Goal: Task Accomplishment & Management: Manage account settings

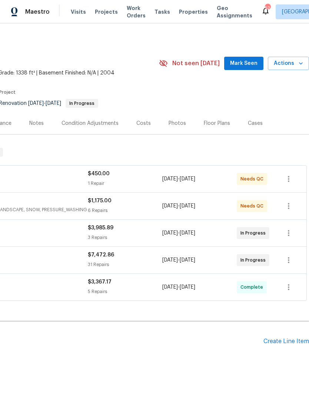
scroll to position [0, 110]
click at [294, 338] on div "Create Line Item" at bounding box center [286, 341] width 46 height 7
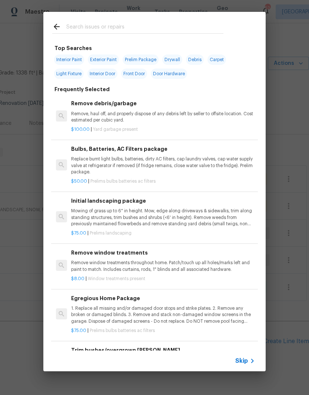
click at [154, 20] on div at bounding box center [137, 26] width 189 height 29
click at [106, 24] on input "text" at bounding box center [144, 27] width 157 height 11
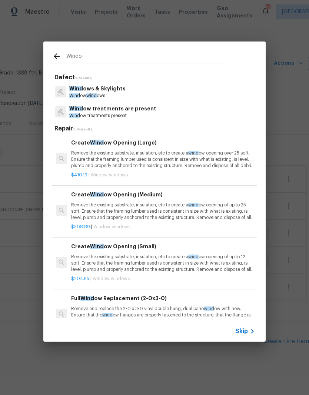
type input "Window"
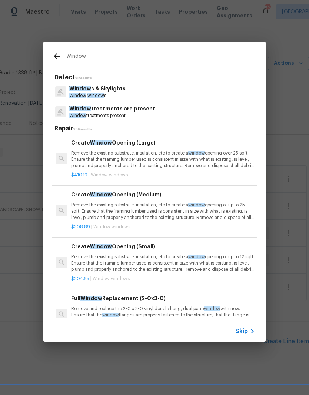
click at [89, 92] on p "Window s & Skylights" at bounding box center [97, 89] width 56 height 8
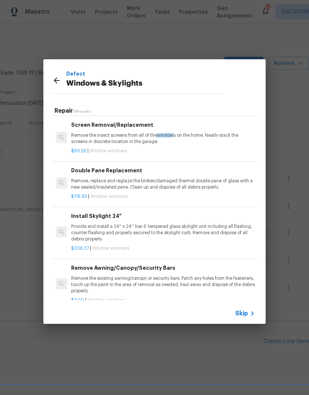
scroll to position [259, 0]
click at [229, 191] on div "$115.92 | Window windows" at bounding box center [163, 195] width 184 height 9
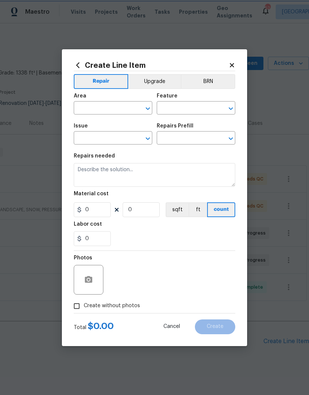
type input "Windows & Skylights"
type input "Double Pane Replacement $115.92"
type textarea "Remove, replace and reglaze the broken/damaged thermal double pane of glass wit…"
type input "115.92"
type input "1"
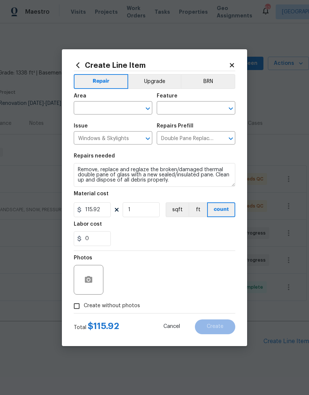
click at [110, 113] on input "text" at bounding box center [103, 108] width 58 height 11
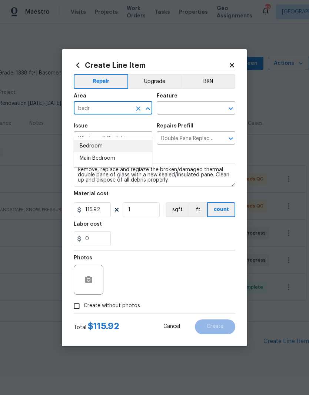
click at [122, 140] on li "Bedroom" at bounding box center [113, 146] width 79 height 12
type input "Bedroom"
click at [191, 107] on input "text" at bounding box center [186, 108] width 58 height 11
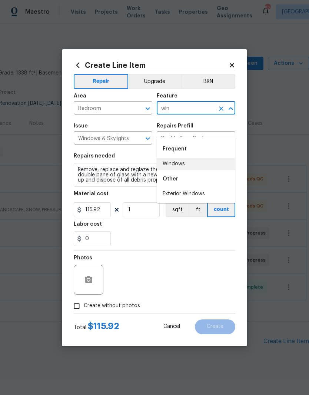
click at [214, 158] on li "Windows" at bounding box center [196, 164] width 79 height 12
type input "Windows"
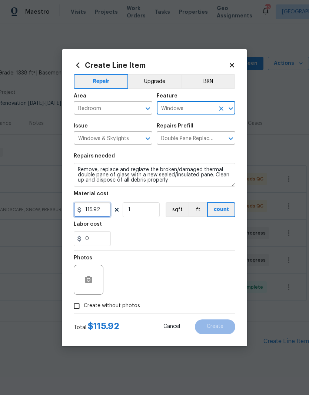
click at [103, 214] on input "115.92" at bounding box center [92, 209] width 37 height 15
type input "500"
click at [145, 236] on div "0" at bounding box center [155, 238] width 162 height 15
click at [94, 285] on button "button" at bounding box center [89, 280] width 18 height 18
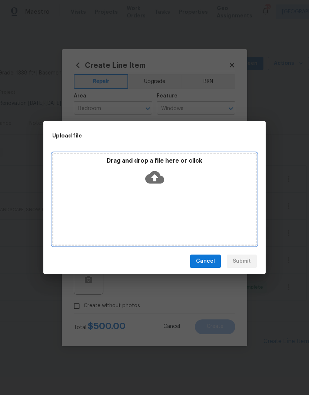
click at [159, 172] on icon at bounding box center [154, 177] width 19 height 19
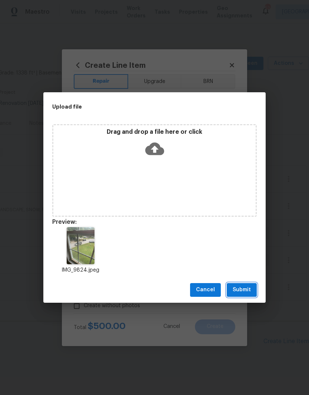
click at [251, 290] on button "Submit" at bounding box center [242, 290] width 30 height 14
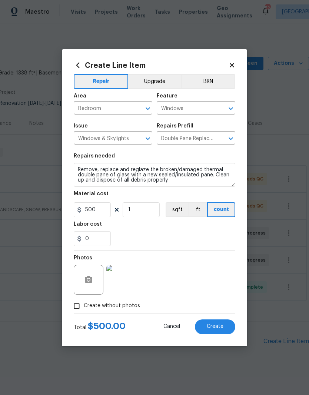
click at [222, 327] on span "Create" at bounding box center [215, 327] width 17 height 6
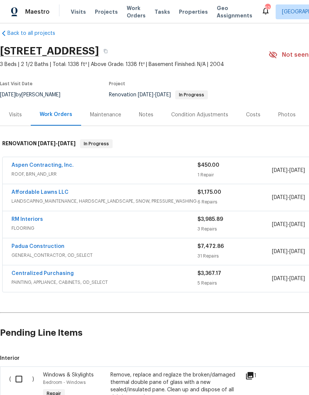
scroll to position [9, 0]
click at [26, 371] on input "checkbox" at bounding box center [21, 379] width 21 height 16
checkbox input "true"
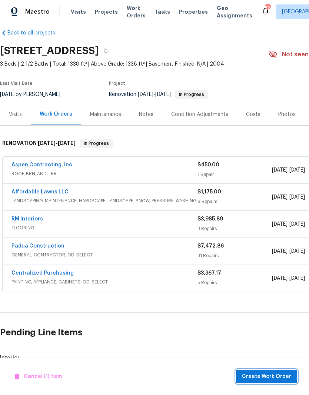
click at [286, 379] on span "Create Work Order" at bounding box center [266, 376] width 49 height 9
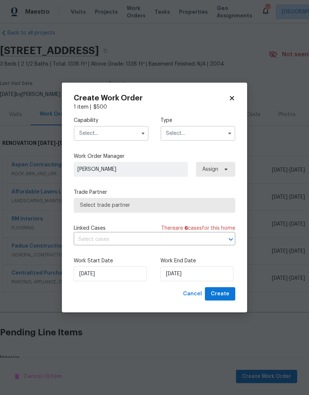
click at [103, 135] on input "text" at bounding box center [111, 133] width 75 height 15
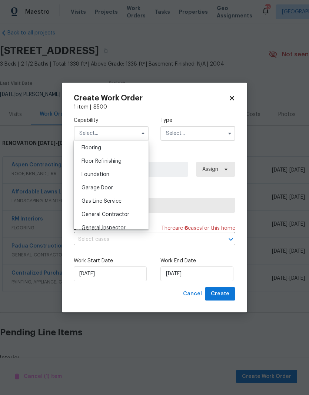
scroll to position [292, 0]
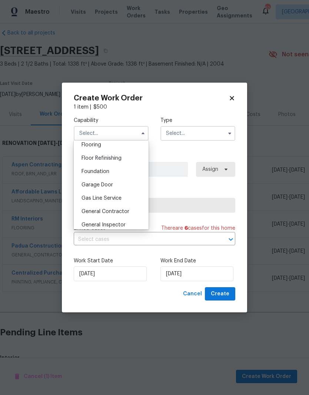
click at [126, 217] on div "General Contractor" at bounding box center [111, 211] width 71 height 13
type input "General Contractor"
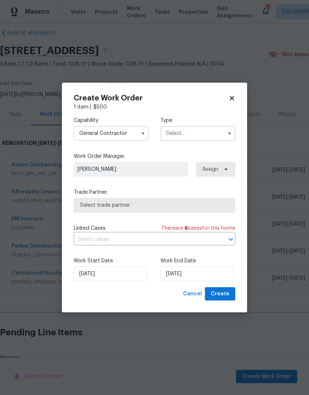
click at [213, 139] on input "text" at bounding box center [197, 133] width 75 height 15
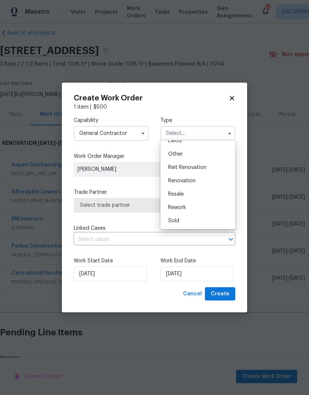
scroll to position [88, 0]
click at [214, 182] on div "Renovation" at bounding box center [197, 180] width 71 height 13
type input "Renovation"
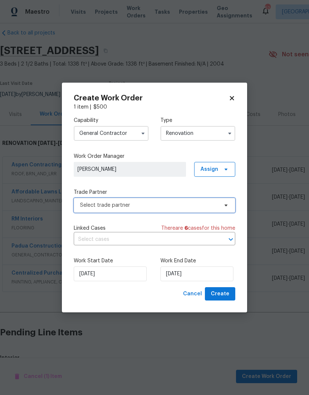
click at [207, 211] on span "Select trade partner" at bounding box center [155, 205] width 162 height 15
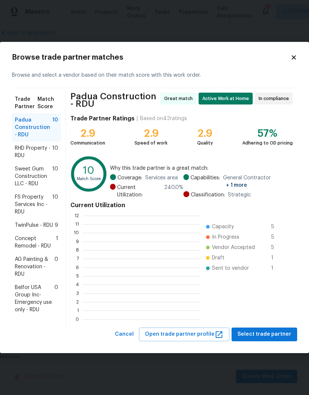
scroll to position [104, 117]
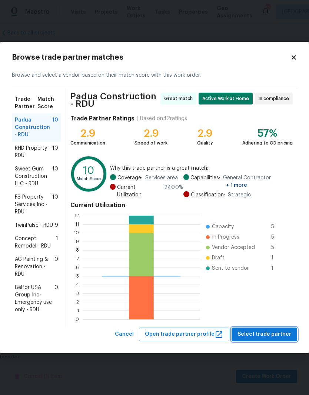
click at [265, 337] on span "Select trade partner" at bounding box center [264, 334] width 54 height 9
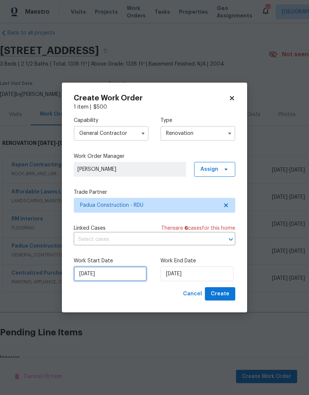
click at [122, 277] on input "9/17/2025" at bounding box center [110, 273] width 73 height 15
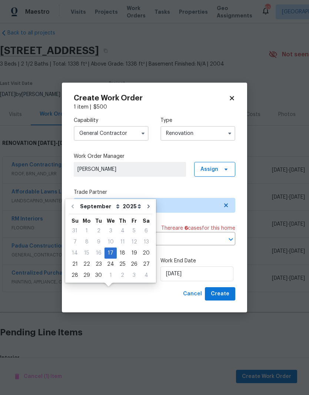
scroll to position [27, 0]
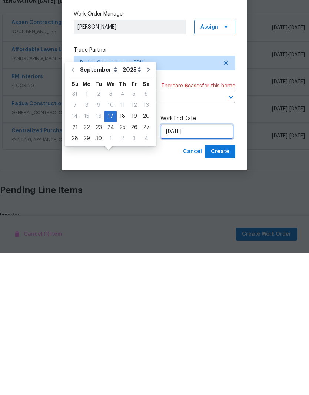
click at [200, 266] on input "9/17/2025" at bounding box center [196, 273] width 73 height 15
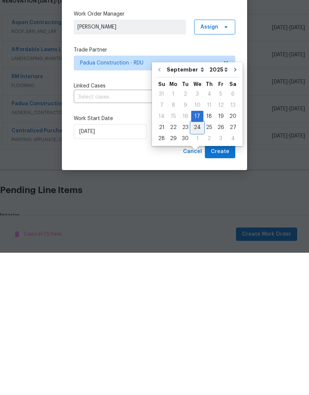
click at [196, 265] on div "24" at bounding box center [197, 270] width 12 height 10
type input "9/24/2025"
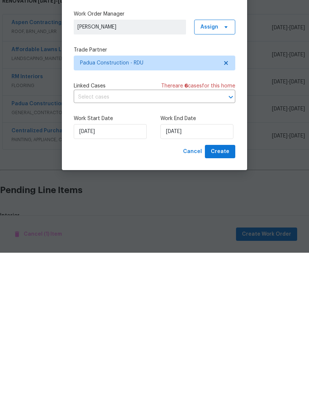
scroll to position [30, 0]
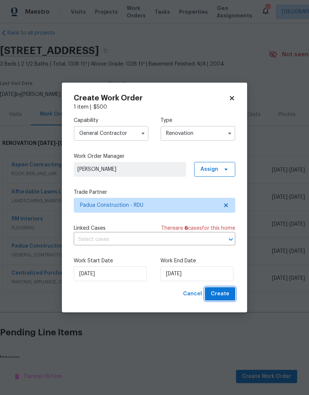
click at [228, 297] on span "Create" at bounding box center [220, 293] width 19 height 9
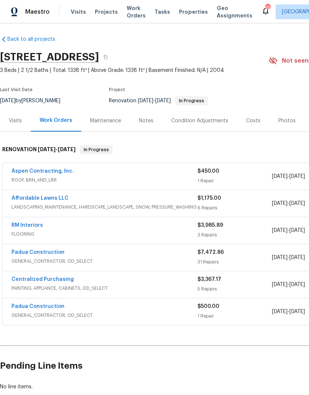
scroll to position [3, 0]
click at [15, 117] on div "Visits" at bounding box center [15, 120] width 13 height 7
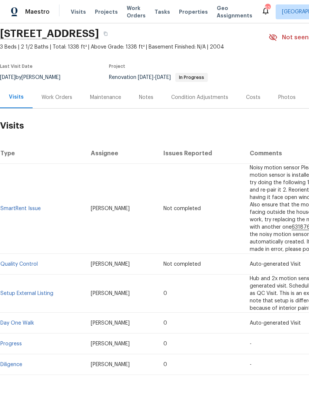
scroll to position [26, 0]
click at [15, 262] on link "Quality Control" at bounding box center [18, 264] width 37 height 5
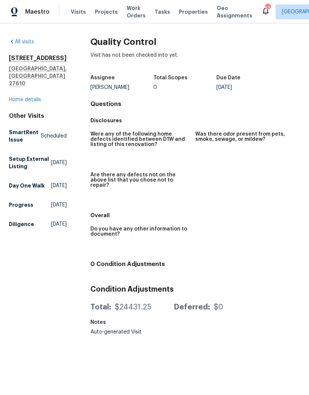
click at [17, 97] on link "Home details" at bounding box center [25, 99] width 32 height 5
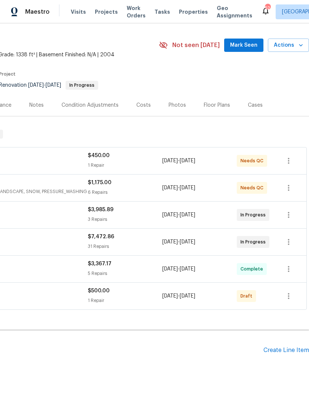
scroll to position [18, 110]
click at [126, 298] on div "1 Repair" at bounding box center [125, 300] width 74 height 7
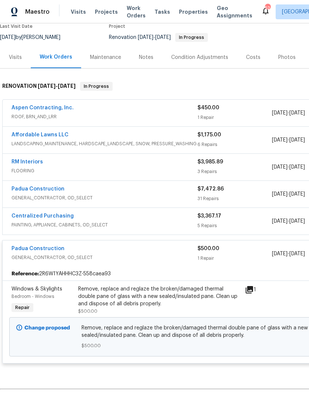
scroll to position [68, 0]
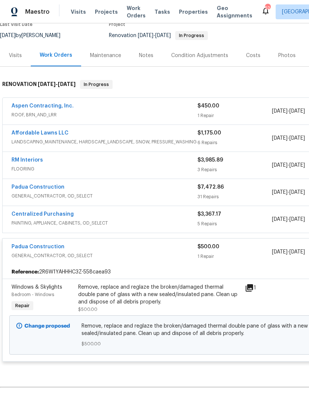
click at [52, 248] on link "Padua Construction" at bounding box center [37, 246] width 53 height 5
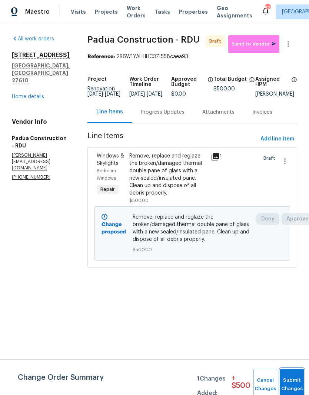
click at [295, 383] on span "Submit Changes" at bounding box center [292, 384] width 16 height 17
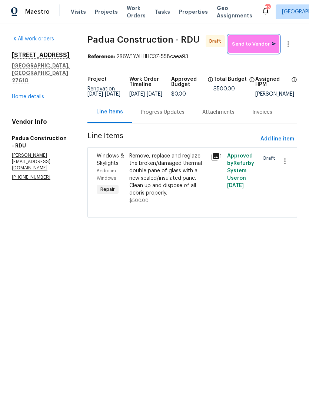
click at [267, 44] on span "Send to Vendor" at bounding box center [254, 44] width 44 height 9
click at [40, 99] on link "Home details" at bounding box center [28, 96] width 32 height 5
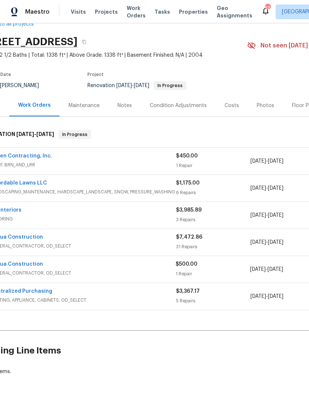
scroll to position [18, 17]
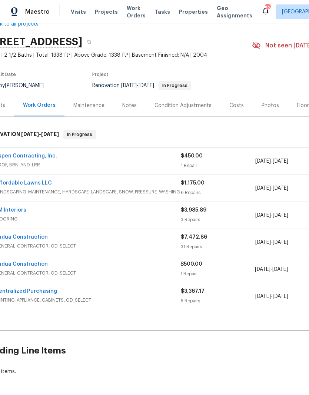
click at [24, 156] on link "Aspen Contracting, Inc." at bounding box center [26, 155] width 62 height 5
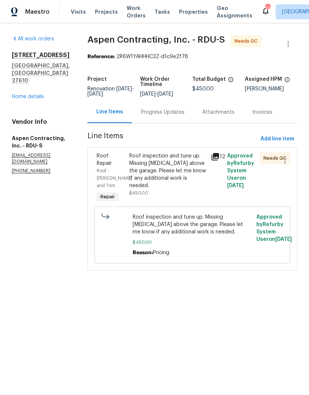
click at [188, 183] on div "Roof inspection and tune up. Missing shingles above the garage. Please let me k…" at bounding box center [167, 174] width 77 height 44
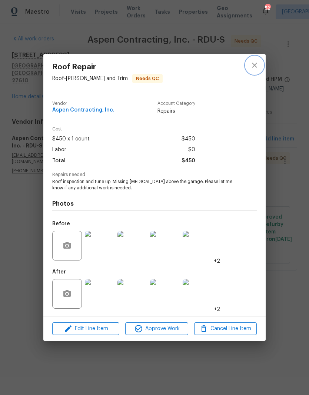
click at [255, 64] on icon "close" at bounding box center [254, 65] width 5 height 5
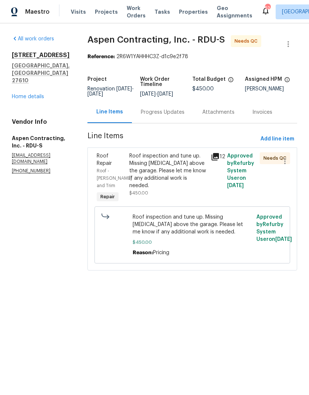
click at [198, 182] on div "Roof inspection and tune up. Missing shingles above the garage. Please let me k…" at bounding box center [167, 174] width 77 height 44
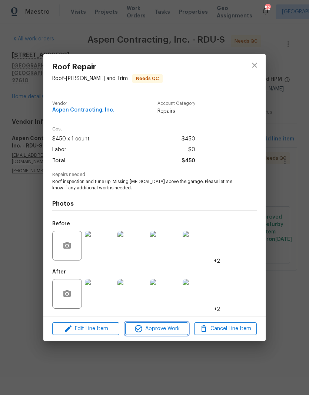
click at [171, 332] on span "Approve Work" at bounding box center [156, 328] width 58 height 9
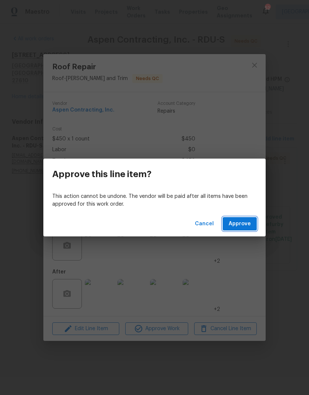
click at [250, 227] on span "Approve" at bounding box center [240, 223] width 22 height 9
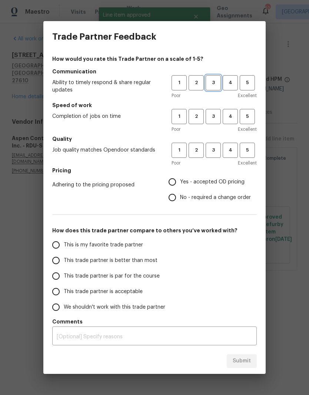
click at [214, 81] on span "3" at bounding box center [213, 83] width 14 height 9
click at [217, 115] on span "3" at bounding box center [213, 116] width 14 height 9
click at [216, 149] on span "3" at bounding box center [213, 150] width 14 height 9
click at [222, 180] on span "Yes - accepted OD pricing" at bounding box center [212, 182] width 64 height 8
click at [180, 180] on input "Yes - accepted OD pricing" at bounding box center [172, 182] width 16 height 16
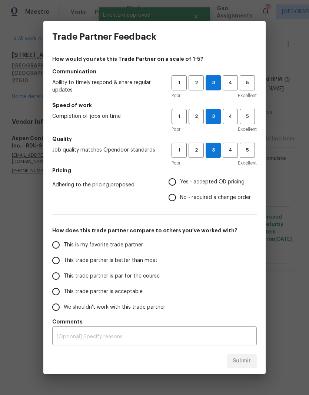
radio input "true"
click at [137, 291] on span "This trade partner is acceptable" at bounding box center [103, 292] width 79 height 8
click at [64, 291] on input "This trade partner is acceptable" at bounding box center [56, 292] width 16 height 16
click at [245, 363] on span "Submit" at bounding box center [242, 360] width 18 height 9
radio input "true"
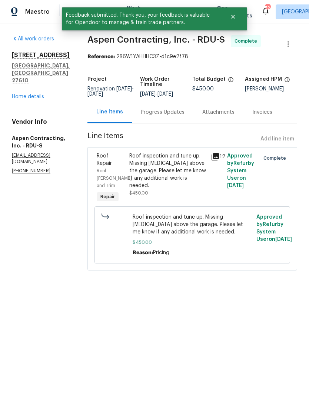
click at [19, 94] on link "Home details" at bounding box center [28, 96] width 32 height 5
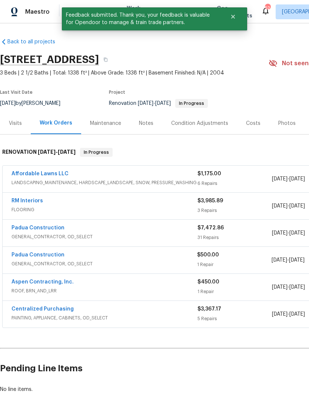
click at [250, 127] on div "Costs" at bounding box center [253, 123] width 14 height 7
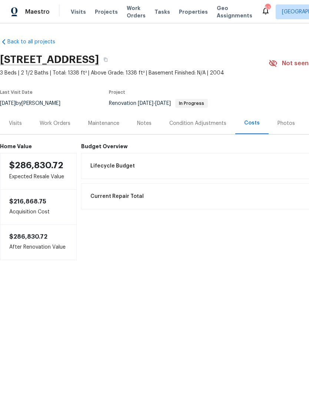
click at [143, 125] on div "Notes" at bounding box center [144, 123] width 14 height 7
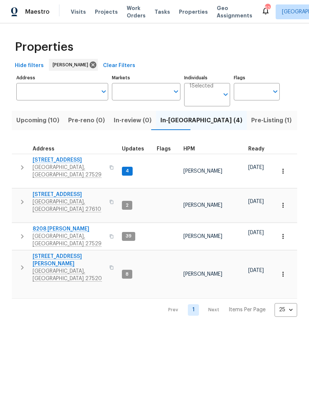
click at [33, 94] on input "Address" at bounding box center [56, 91] width 81 height 17
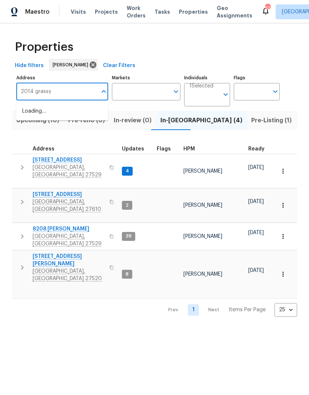
type input "2014 grassy"
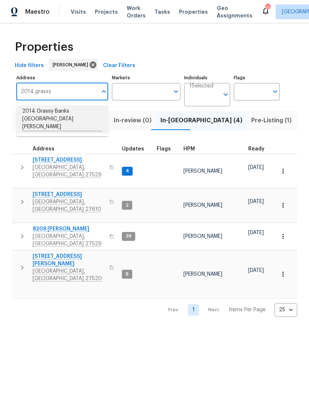
click at [82, 116] on li "2014 Grassy Banks Dr Raleigh NC 27610" at bounding box center [62, 119] width 92 height 28
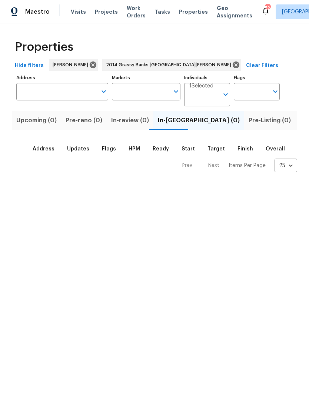
type input "2014 Grassy Banks Dr Raleigh NC 27610"
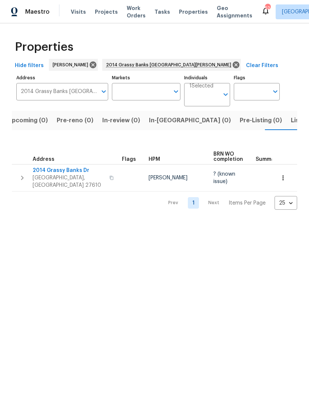
scroll to position [0, 12]
click at [46, 172] on span "2014 Grassy Banks Dr" at bounding box center [69, 170] width 72 height 7
click at [237, 123] on span "Pre-Listing (0)" at bounding box center [258, 120] width 42 height 10
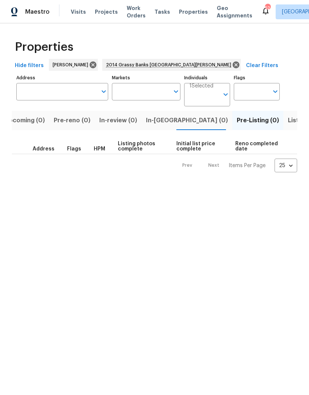
type input "2014 Grassy Banks Dr Raleigh NC 27610"
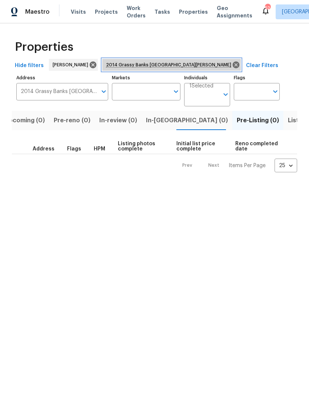
click at [233, 67] on icon at bounding box center [236, 64] width 7 height 7
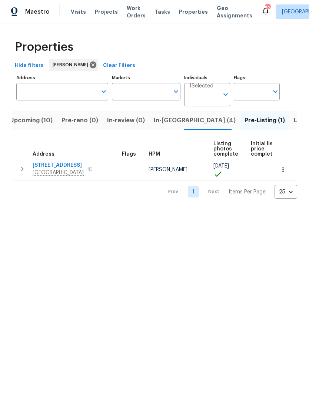
click at [172, 123] on span "In-reno (4)" at bounding box center [195, 120] width 82 height 10
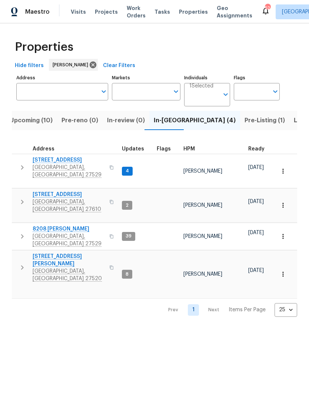
click at [245, 123] on span "Pre-Listing (1)" at bounding box center [265, 120] width 40 height 10
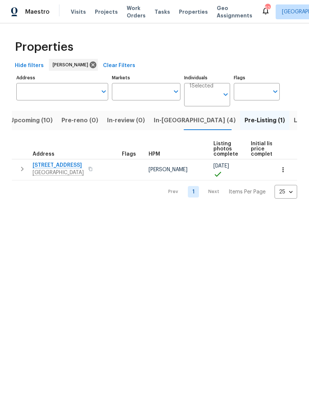
click at [43, 167] on span "[STREET_ADDRESS]" at bounding box center [58, 165] width 51 height 7
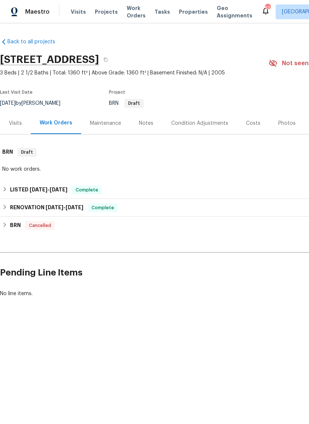
click at [289, 122] on div "Photos" at bounding box center [286, 123] width 17 height 7
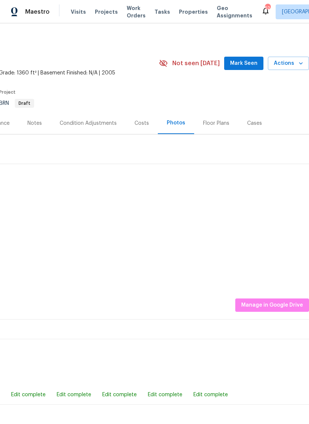
scroll to position [0, 110]
click at [282, 201] on img at bounding box center [274, 194] width 37 height 37
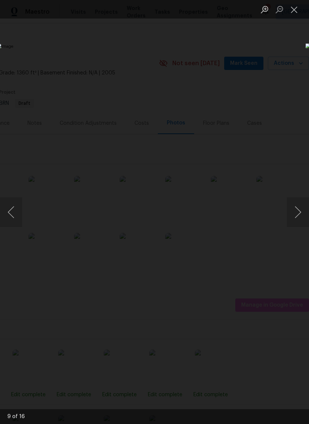
click at [36, 101] on img "Lightbox" at bounding box center [120, 211] width 246 height 337
click at [242, 145] on img "Lightbox" at bounding box center [120, 211] width 246 height 337
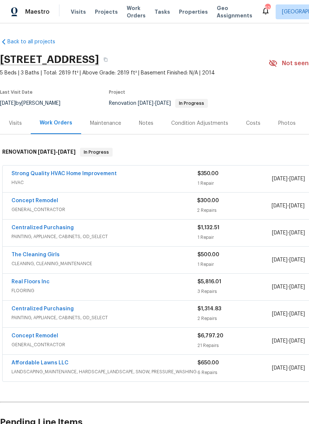
click at [149, 124] on div "Notes" at bounding box center [146, 123] width 14 height 7
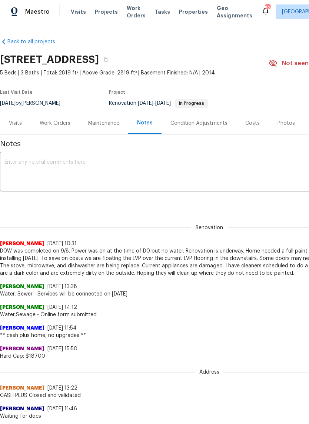
click at [149, 170] on textarea at bounding box center [209, 173] width 410 height 26
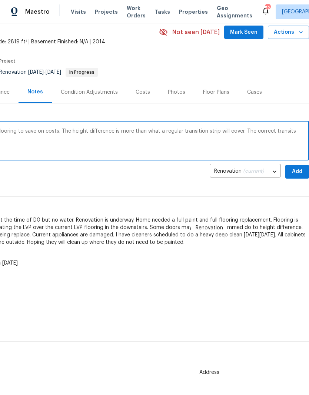
scroll to position [32, 110]
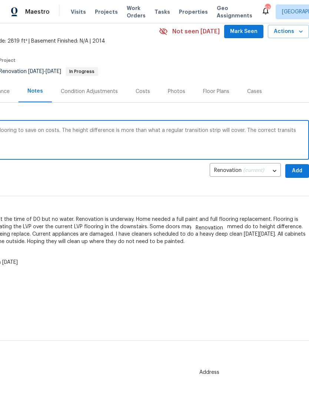
click at [304, 128] on textarea "LVP flooring was floated over the current flooring to save on costs. The height…" at bounding box center [100, 141] width 410 height 26
click at [298, 131] on textarea "LVP flooring was floated over the current flooring to save on costs. The height…" at bounding box center [100, 141] width 410 height 26
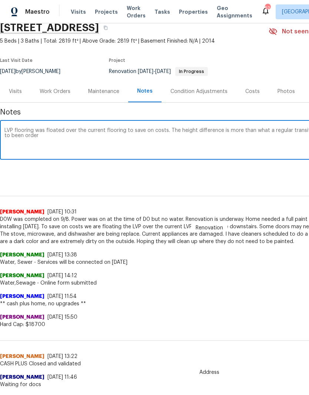
click at [51, 138] on textarea "LVP flooring was floated over the current flooring to save on costs. The height…" at bounding box center [209, 141] width 410 height 26
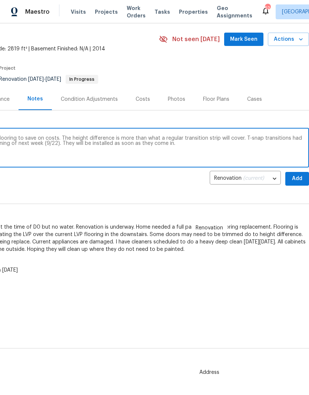
scroll to position [23, 110]
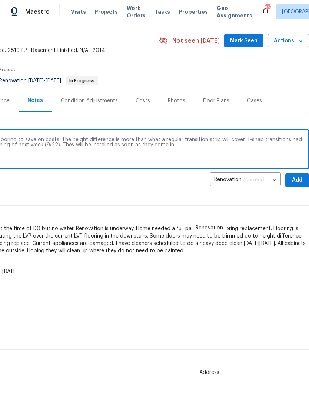
type textarea "LVP flooring was floated over the current flooring to save on costs. The height…"
click at [300, 181] on span "Add" at bounding box center [297, 180] width 12 height 9
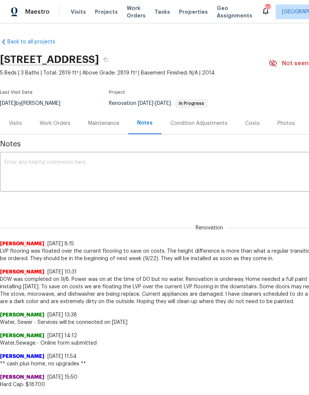
scroll to position [0, 0]
click at [57, 125] on div "Work Orders" at bounding box center [55, 123] width 31 height 7
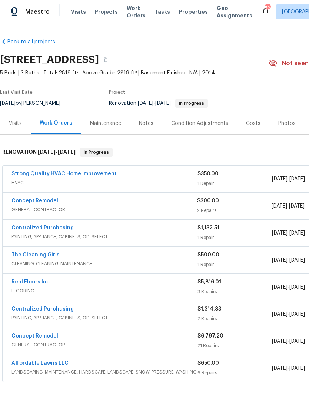
click at [50, 200] on link "Concept Remodel" at bounding box center [34, 200] width 47 height 5
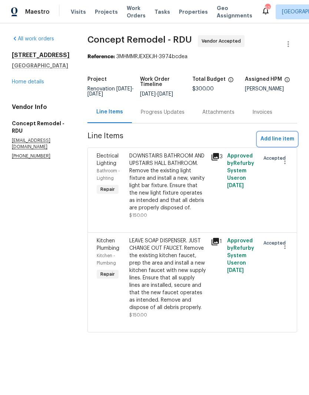
click at [282, 142] on span "Add line item" at bounding box center [277, 138] width 34 height 9
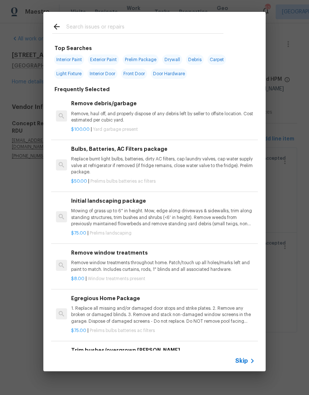
click at [128, 118] on p "Remove, haul off, and properly dispose of any debris left by seller to offsite …" at bounding box center [163, 117] width 184 height 13
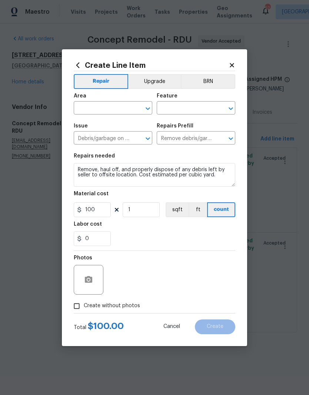
click at [113, 107] on input "text" at bounding box center [103, 108] width 58 height 11
click at [121, 127] on li "Garage" at bounding box center [113, 125] width 79 height 12
type input "Garage"
click at [192, 109] on input "text" at bounding box center [186, 108] width 58 height 11
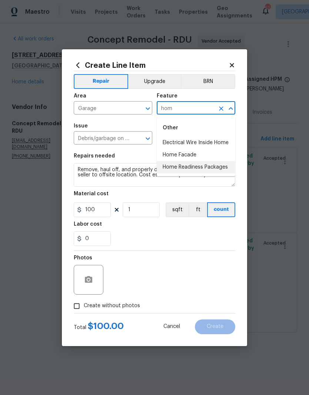
click at [224, 170] on li "Home Readiness Packages" at bounding box center [196, 167] width 79 height 12
type input "Home Readiness Packages"
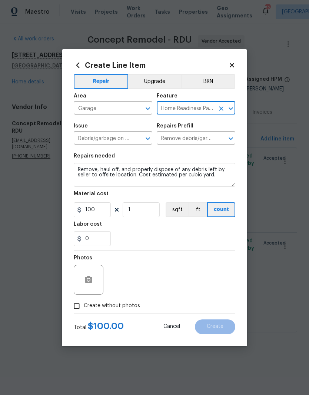
click at [145, 237] on div "0" at bounding box center [155, 238] width 162 height 15
click at [96, 281] on button "button" at bounding box center [89, 280] width 18 height 18
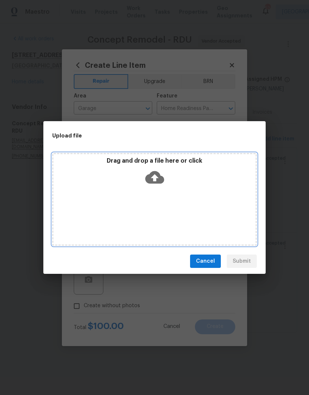
click at [163, 178] on icon at bounding box center [154, 177] width 19 height 13
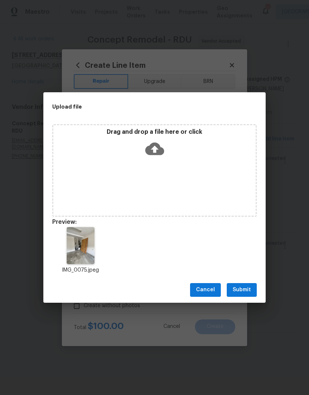
click at [249, 291] on span "Submit" at bounding box center [242, 289] width 18 height 9
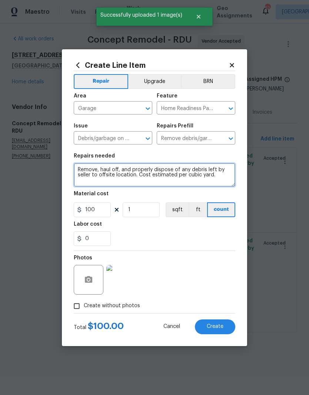
click at [77, 169] on textarea "Remove, haul off, and properly dispose of any debris left by seller to offsite …" at bounding box center [155, 175] width 162 height 24
click at [93, 186] on textarea "Remove, haul off, and properly dispose of any debris left by seller to offsite …" at bounding box center [155, 175] width 162 height 24
click at [98, 183] on textarea "Remove, haul off, and properly dispose of any debris left by seller to offsite …" at bounding box center [155, 175] width 162 height 24
click at [85, 185] on textarea "Remove, haul off, and properly dispose of any debris left by seller to offsite …" at bounding box center [155, 175] width 162 height 24
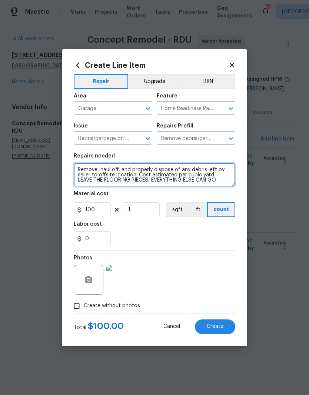
type textarea "Remove, haul off, and properly dispose of any debris left by seller to offsite …"
click at [161, 235] on div "0" at bounding box center [155, 238] width 162 height 15
click at [226, 330] on button "Create" at bounding box center [215, 326] width 40 height 15
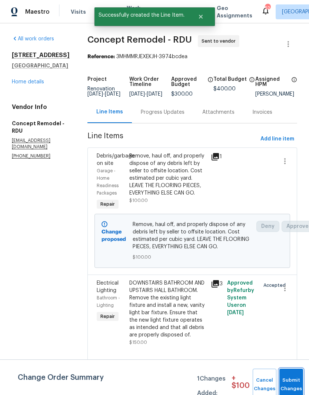
click at [291, 379] on button "Submit Changes" at bounding box center [291, 385] width 24 height 32
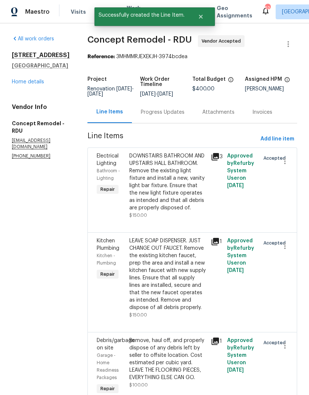
click at [24, 84] on link "Home details" at bounding box center [28, 81] width 32 height 5
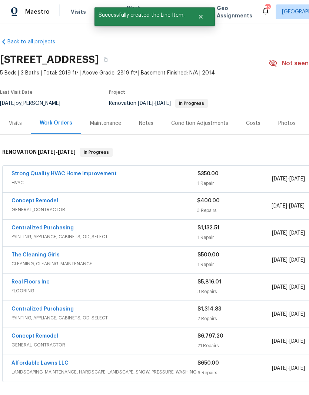
click at [253, 123] on div "Costs" at bounding box center [253, 123] width 14 height 7
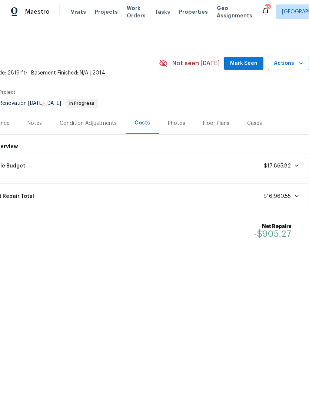
scroll to position [0, 110]
click at [256, 181] on div "Budget Overview Lifecycle Budget $17,865.82 Current Repair Total $16,960.55 Net…" at bounding box center [140, 201] width 338 height 117
click at [34, 124] on div "Notes" at bounding box center [34, 123] width 14 height 7
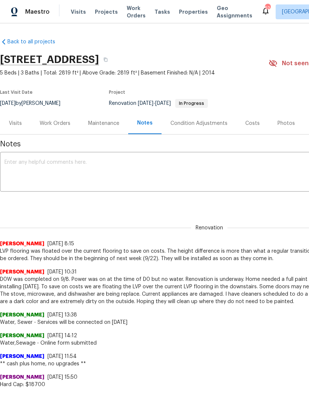
click at [259, 123] on div "Costs" at bounding box center [252, 123] width 32 height 22
